Goal: Task Accomplishment & Management: Manage account settings

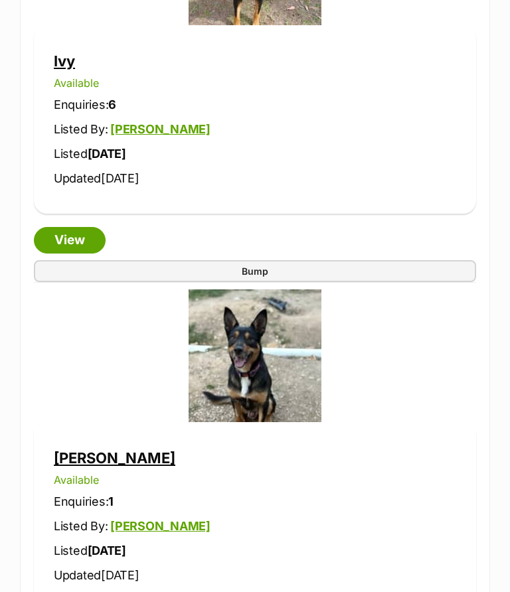
scroll to position [1347, 0]
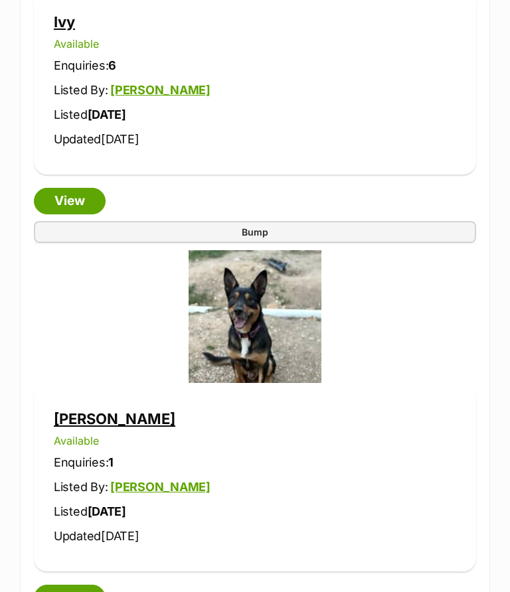
click at [72, 585] on link "View" at bounding box center [70, 598] width 72 height 27
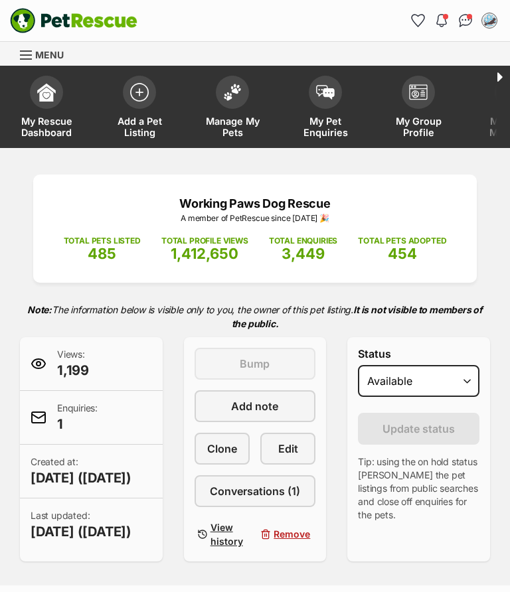
click at [232, 486] on span "Conversations (1)" at bounding box center [255, 491] width 90 height 16
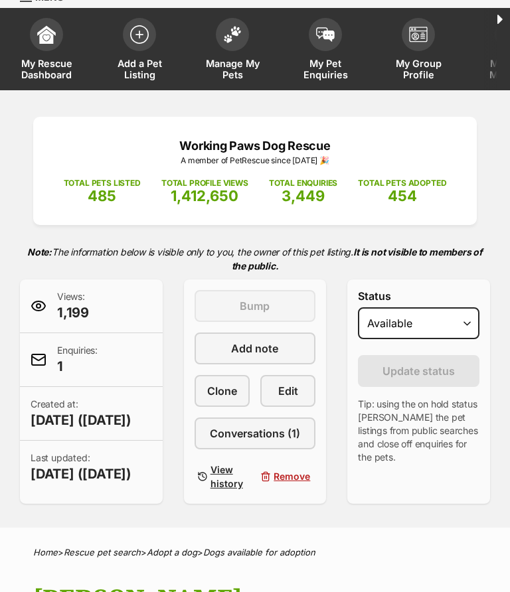
scroll to position [58, 0]
click at [472, 330] on select "Draft - not available as listing has enquires Available On hold Adopted" at bounding box center [418, 323] width 121 height 32
select select "rehomed"
click at [414, 372] on span "Update status" at bounding box center [418, 371] width 72 height 16
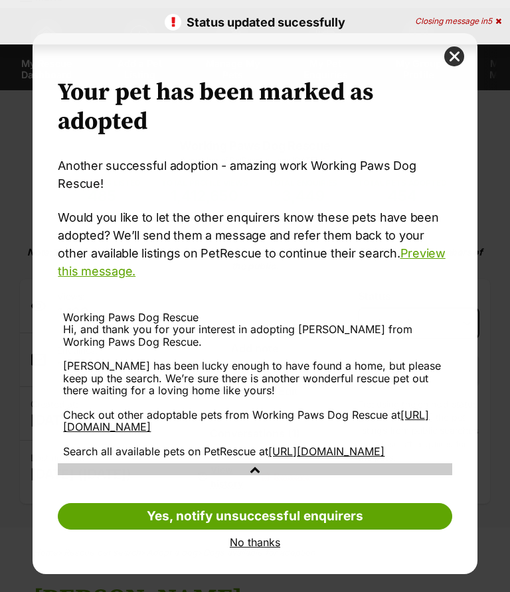
scroll to position [0, 0]
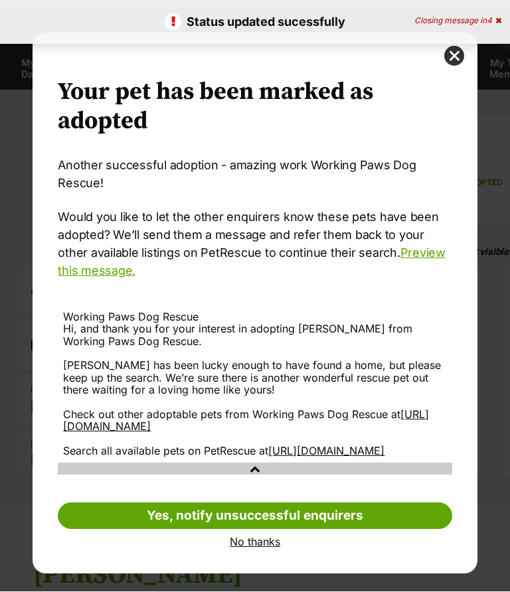
click at [252, 548] on link "No thanks" at bounding box center [254, 542] width 393 height 12
